Goal: Task Accomplishment & Management: Manage account settings

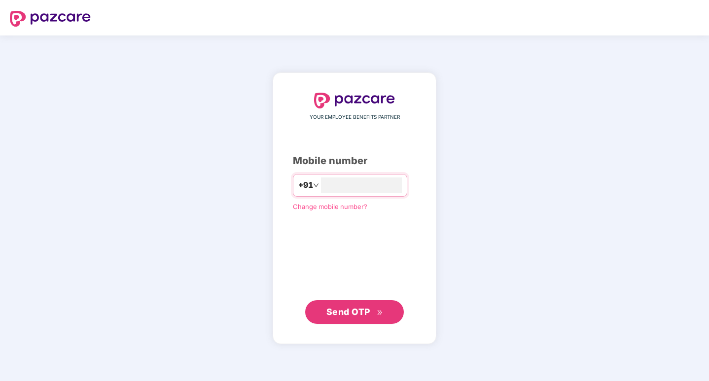
type input "**********"
click at [344, 309] on span "Send OTP" at bounding box center [349, 311] width 44 height 10
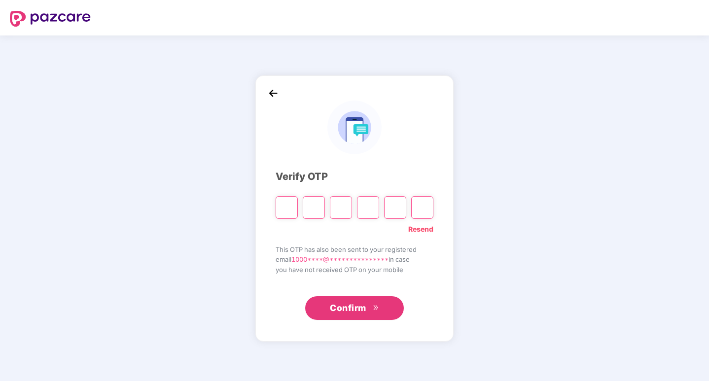
type input "*"
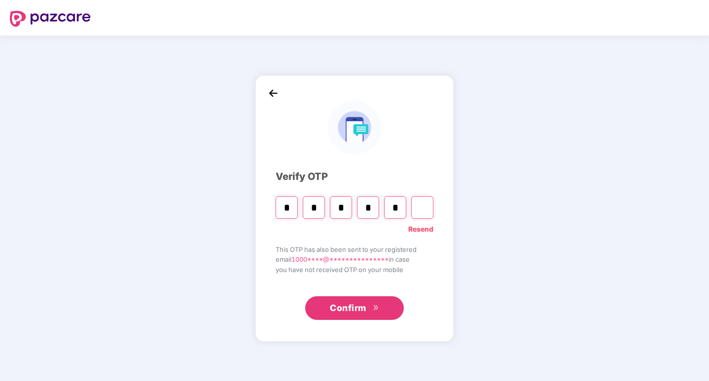
type input "*"
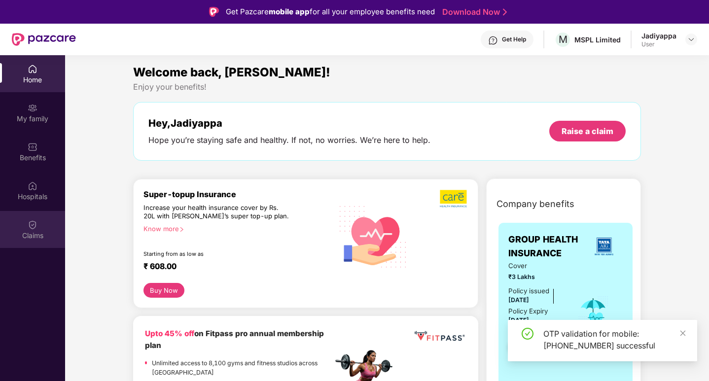
click at [31, 227] on img at bounding box center [33, 225] width 10 height 10
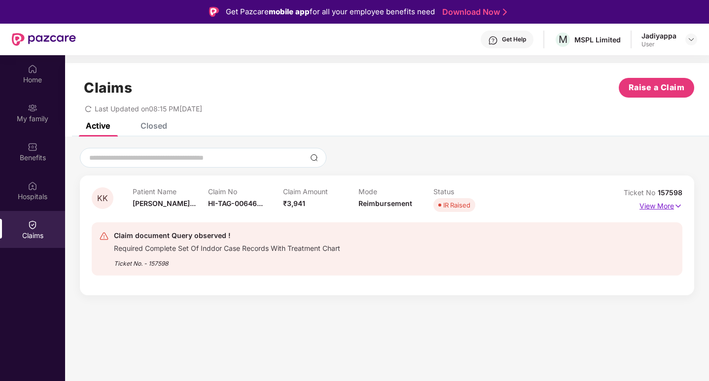
click at [660, 205] on p "View More" at bounding box center [661, 204] width 43 height 13
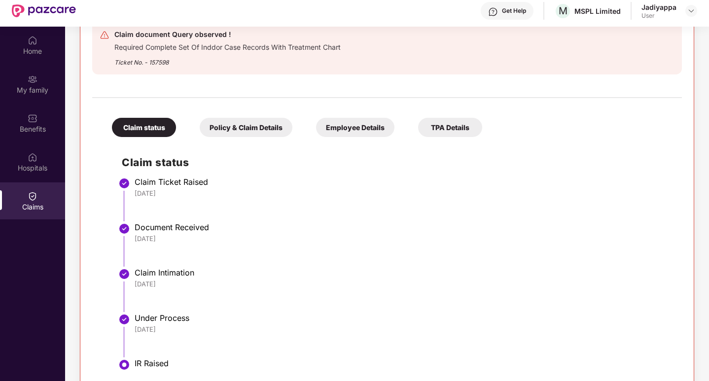
scroll to position [55, 0]
